Goal: Transaction & Acquisition: Book appointment/travel/reservation

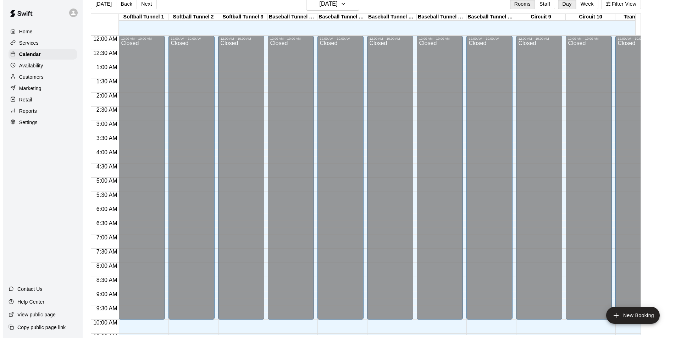
scroll to position [388, 0]
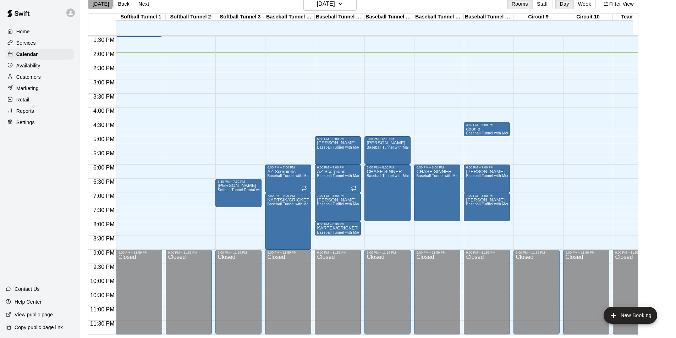
click at [97, 2] on button "[DATE]" at bounding box center [101, 4] width 26 height 11
click at [328, 6] on h6 "[DATE]" at bounding box center [326, 4] width 18 height 10
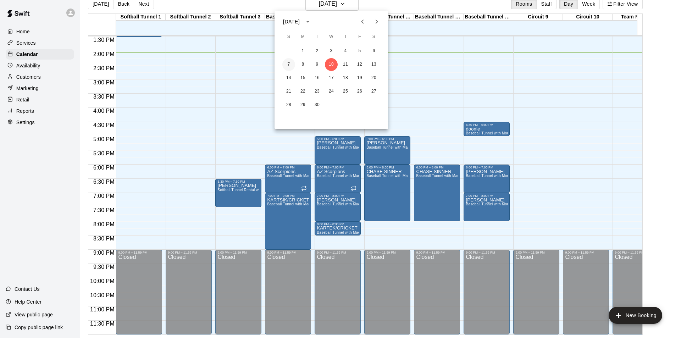
click at [289, 63] on button "7" at bounding box center [288, 64] width 13 height 13
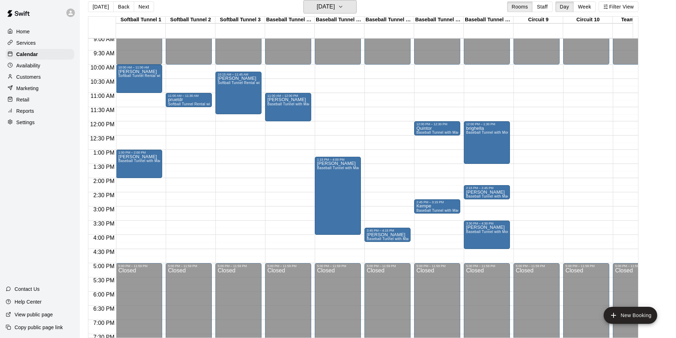
scroll to position [246, 0]
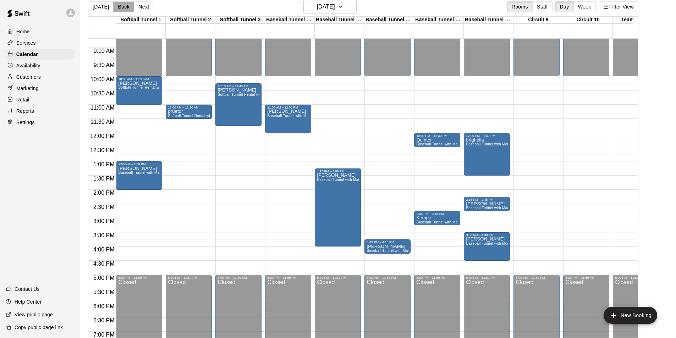
click at [120, 7] on button "Back" at bounding box center [123, 6] width 21 height 11
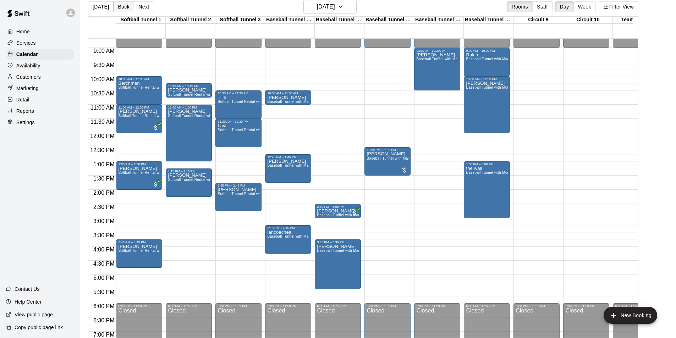
click at [120, 7] on button "Back" at bounding box center [123, 6] width 21 height 11
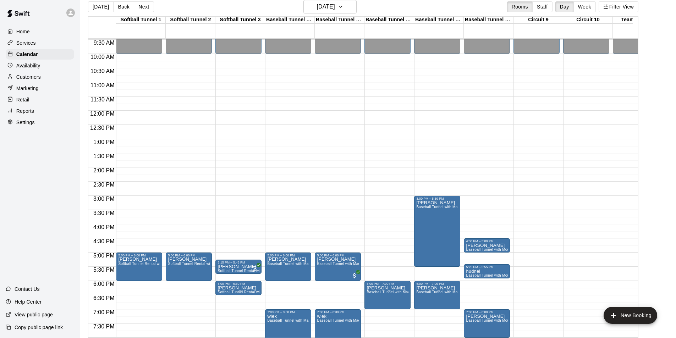
scroll to position [211, 0]
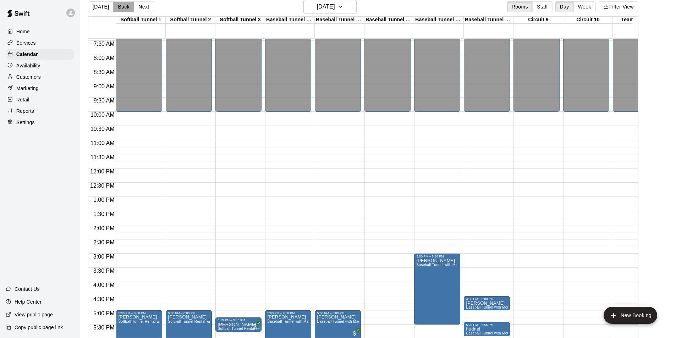
click at [118, 5] on button "Back" at bounding box center [123, 6] width 21 height 11
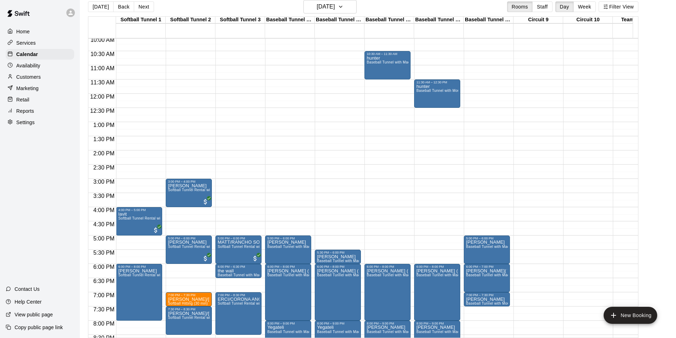
scroll to position [317, 0]
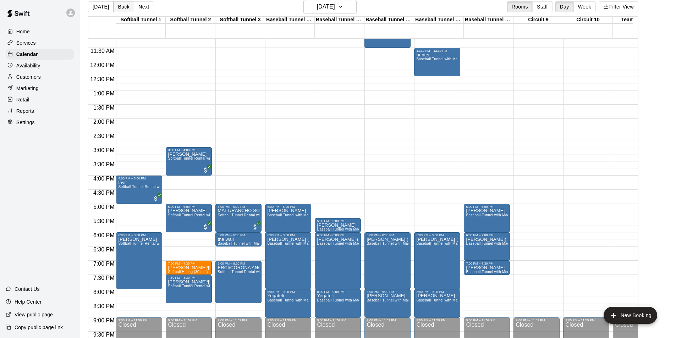
click at [122, 10] on button "Back" at bounding box center [123, 6] width 21 height 11
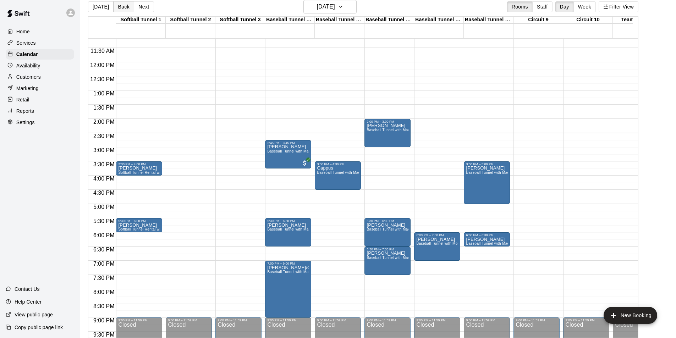
click at [122, 10] on button "Back" at bounding box center [123, 6] width 21 height 11
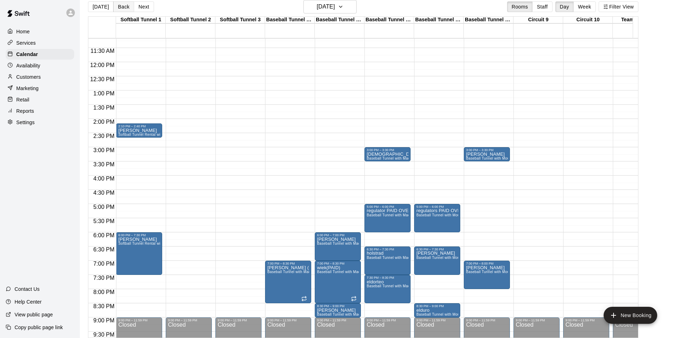
click at [122, 10] on button "Back" at bounding box center [123, 6] width 21 height 11
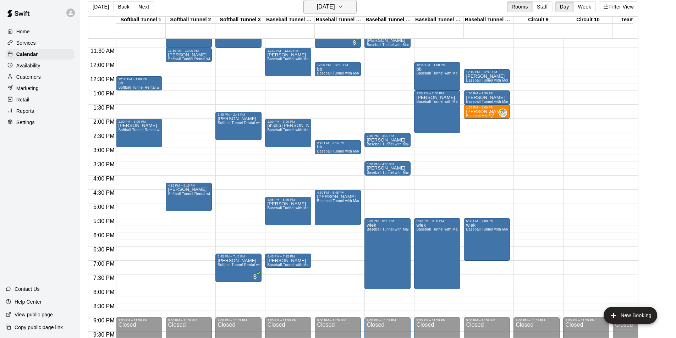
click at [319, 5] on h6 "[DATE]" at bounding box center [326, 7] width 18 height 10
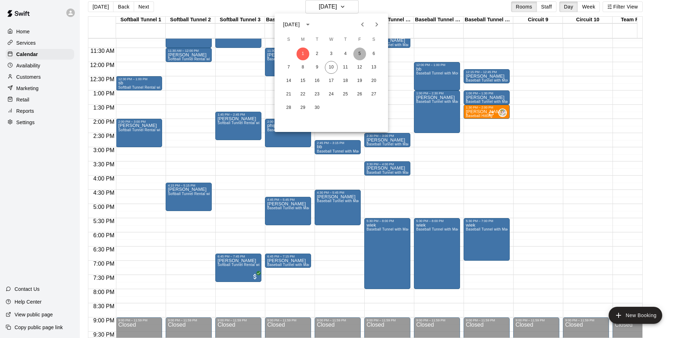
click at [358, 53] on button "5" at bounding box center [359, 54] width 13 height 13
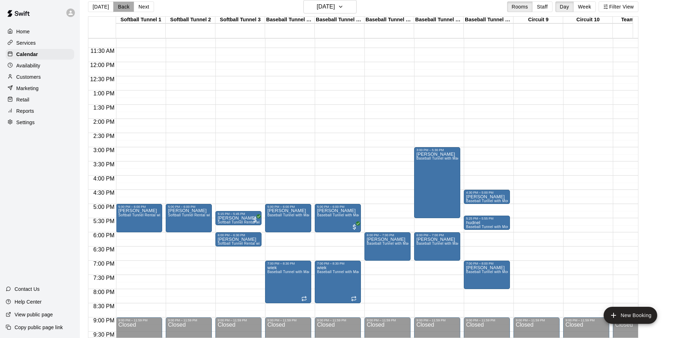
click at [123, 7] on button "Back" at bounding box center [123, 6] width 21 height 11
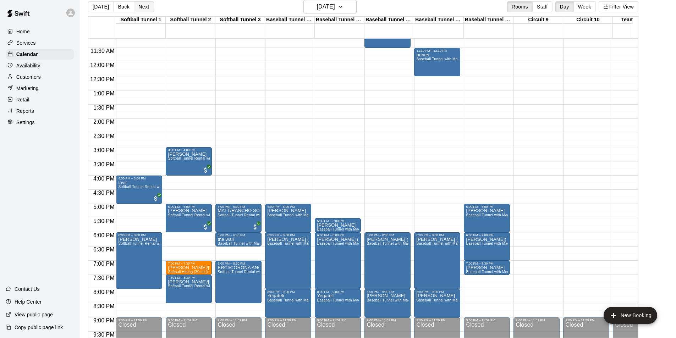
click at [150, 7] on button "Next" at bounding box center [144, 6] width 20 height 11
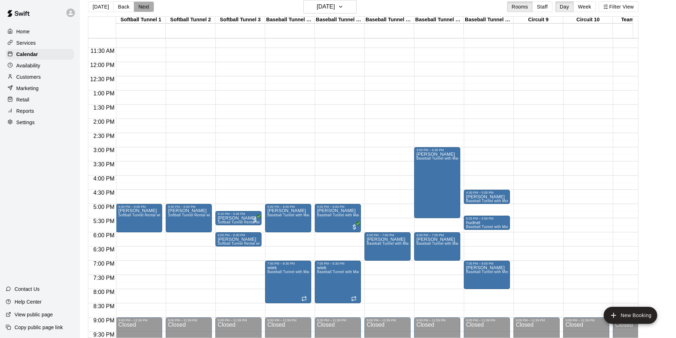
click at [150, 7] on button "Next" at bounding box center [144, 6] width 20 height 11
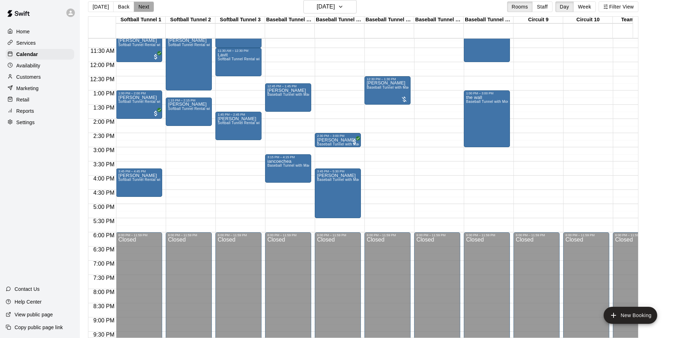
click at [150, 7] on button "Next" at bounding box center [144, 6] width 20 height 11
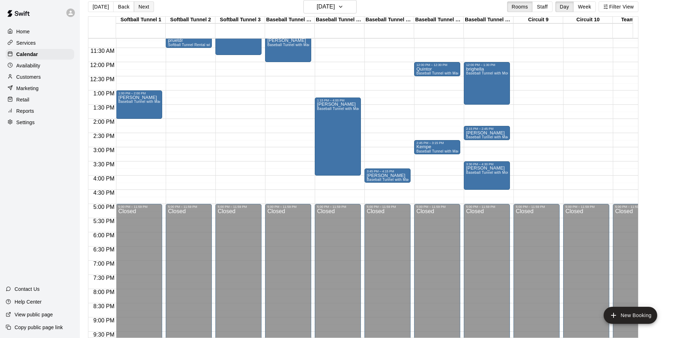
click at [150, 7] on button "Next" at bounding box center [144, 6] width 20 height 11
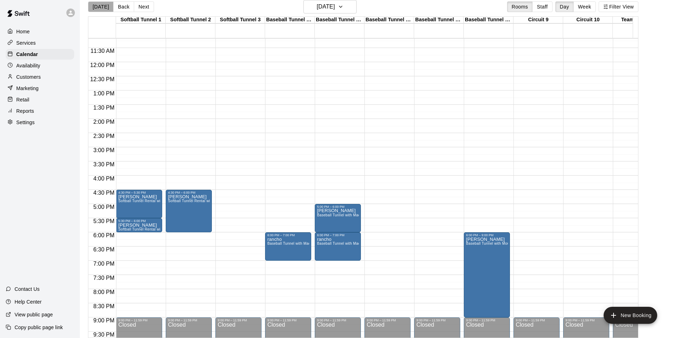
click at [100, 6] on button "[DATE]" at bounding box center [101, 6] width 26 height 11
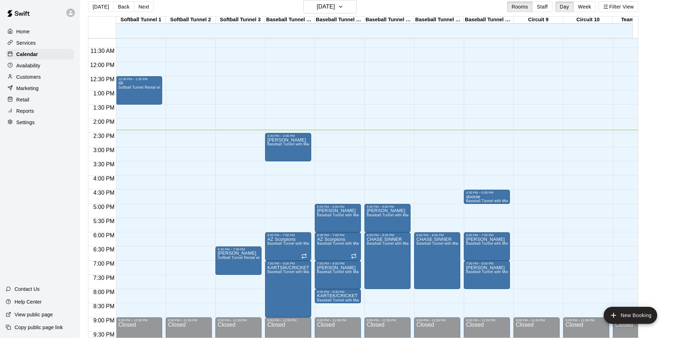
click at [154, 5] on div "[DATE] Back [DATE][DATE] Rooms Staff Day Week Filter View" at bounding box center [363, 8] width 550 height 16
click at [143, 5] on button "Next" at bounding box center [144, 6] width 20 height 11
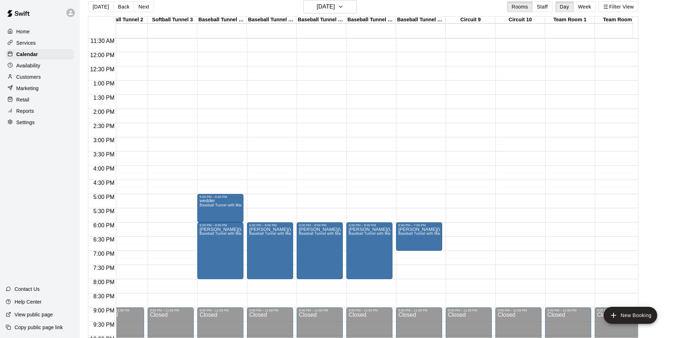
scroll to position [353, 68]
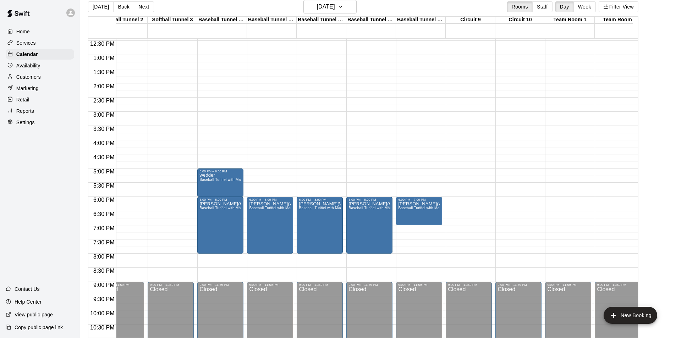
click at [561, 187] on div "12:00 AM – 10:00 AM Closed 9:00 PM – 11:59 PM Closed" at bounding box center [568, 26] width 46 height 681
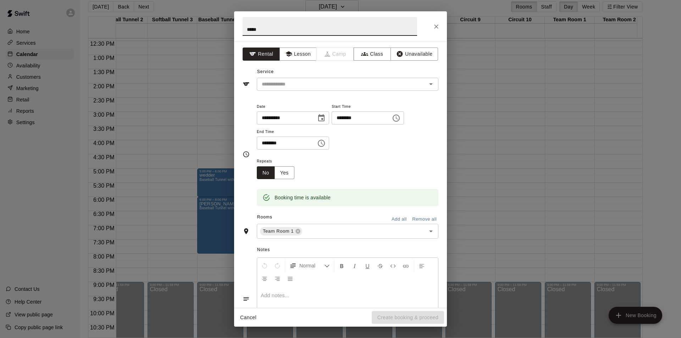
click at [252, 31] on input "*****" at bounding box center [330, 26] width 175 height 19
type input "******"
click at [259, 145] on input "********" at bounding box center [284, 143] width 55 height 13
type input "********"
click at [300, 86] on input "text" at bounding box center [337, 84] width 156 height 9
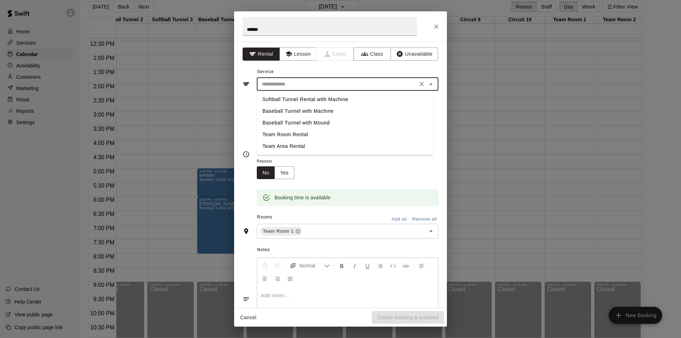
click at [299, 134] on li "Team Room Rental" at bounding box center [345, 135] width 176 height 12
type input "**********"
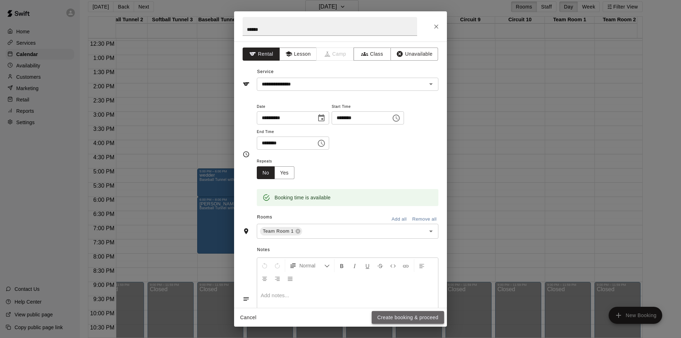
click at [411, 315] on button "Create booking & proceed" at bounding box center [408, 317] width 72 height 13
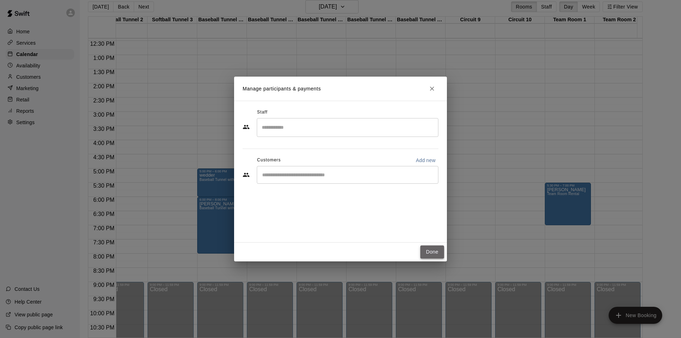
click at [431, 249] on button "Done" at bounding box center [432, 252] width 24 height 13
